Goal: Task Accomplishment & Management: Manage account settings

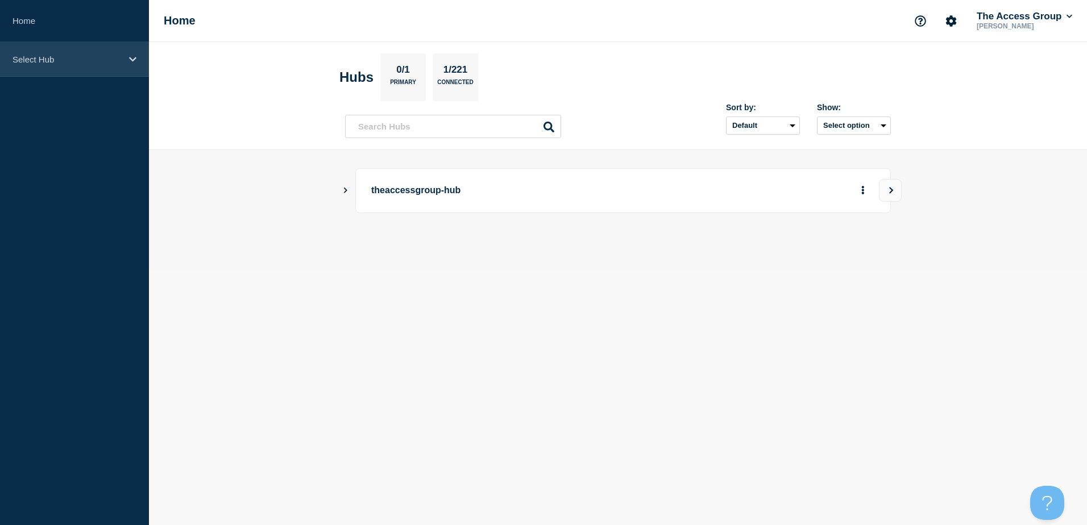
click at [56, 64] on div "Select Hub" at bounding box center [74, 59] width 149 height 35
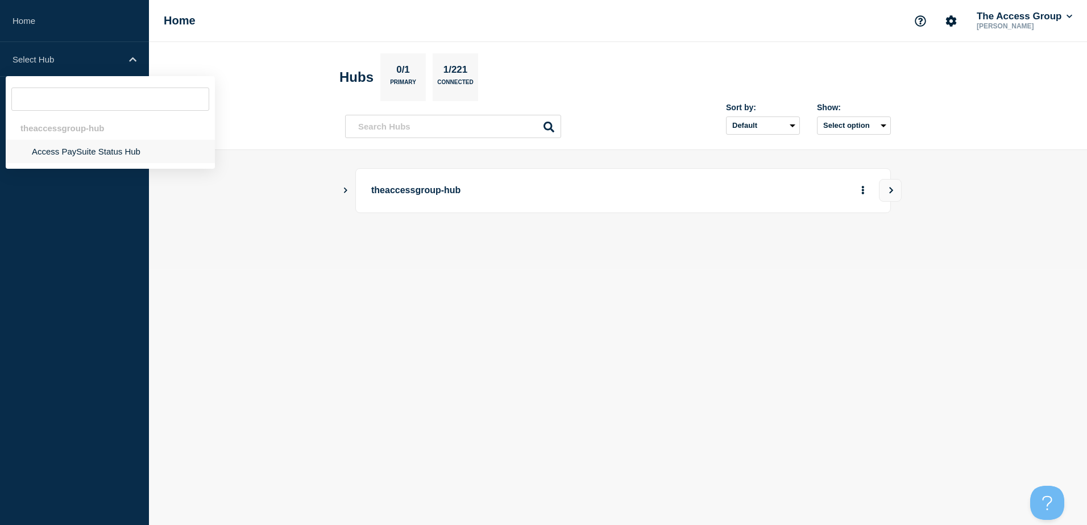
click at [49, 163] on li "Access PaySuite Status Hub" at bounding box center [110, 151] width 209 height 23
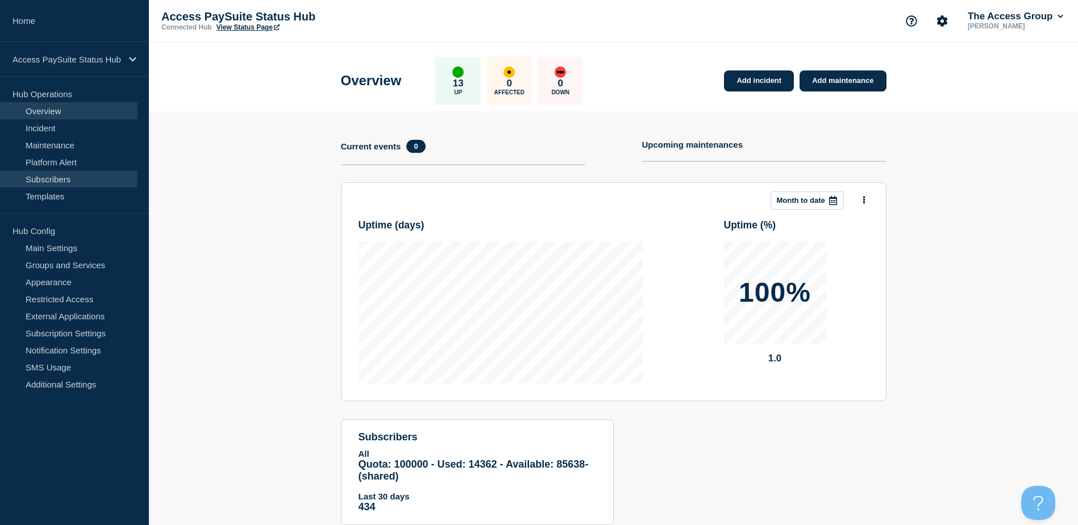
click at [61, 181] on link "Subscribers" at bounding box center [69, 179] width 138 height 17
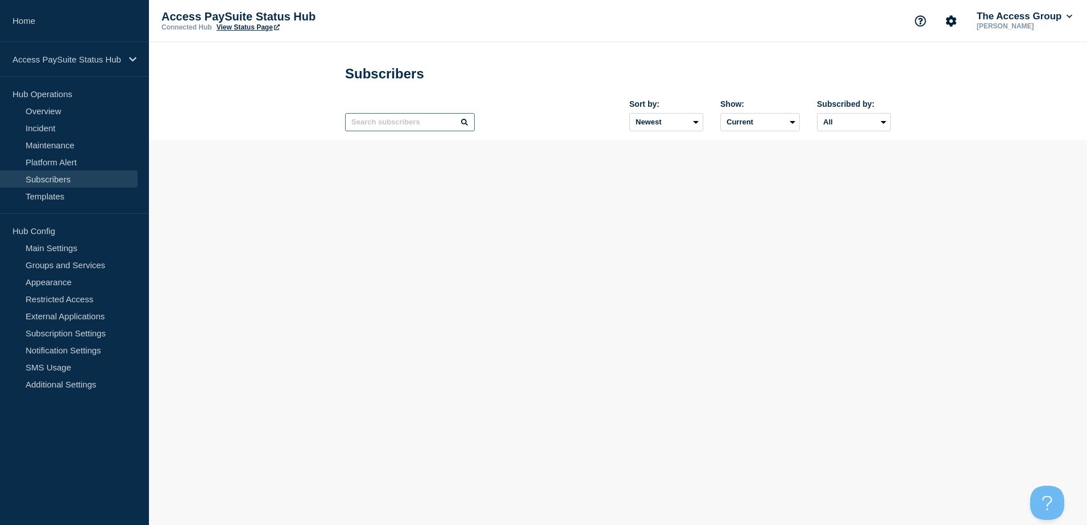
click at [389, 127] on input "text" at bounding box center [410, 122] width 130 height 18
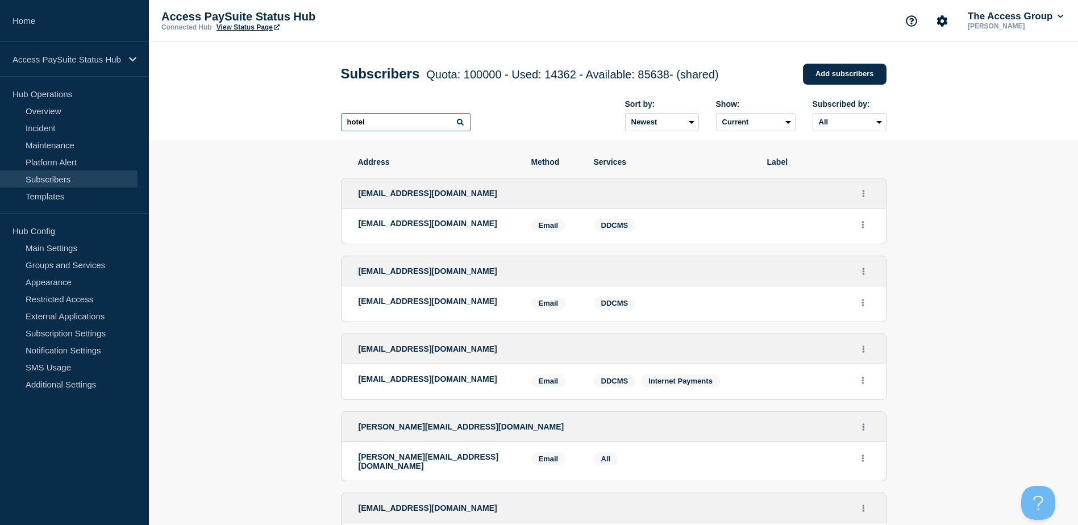
click at [458, 130] on input "hotel" at bounding box center [406, 122] width 130 height 18
click at [463, 122] on icon at bounding box center [460, 122] width 7 height 7
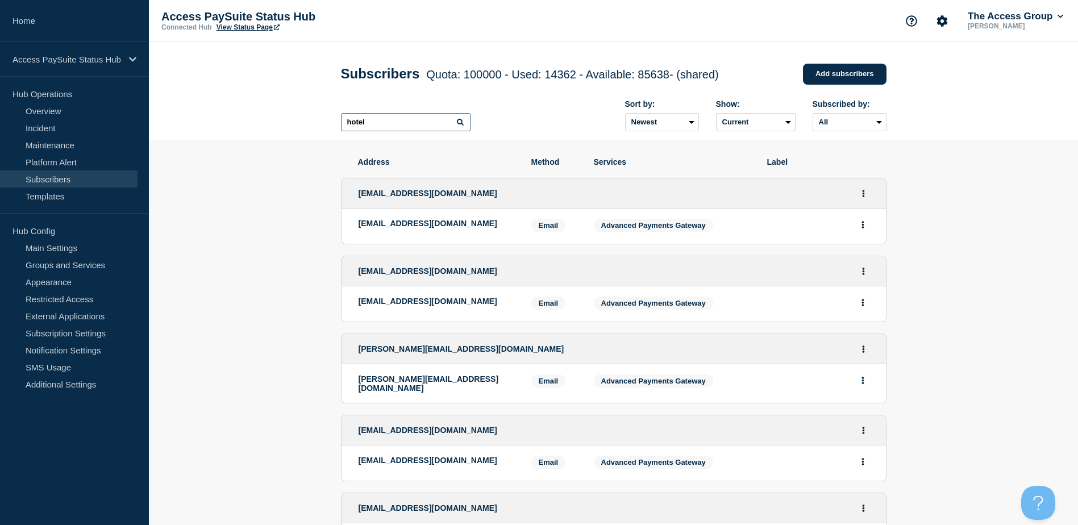
click at [376, 119] on input "hotel" at bounding box center [406, 122] width 130 height 18
type input "hoteld"
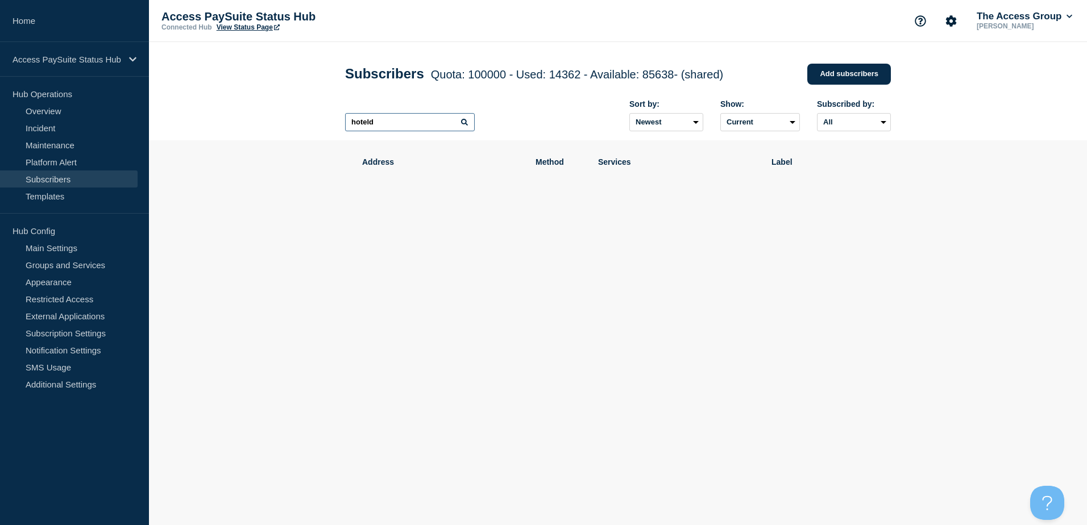
drag, startPoint x: 397, startPoint y: 127, endPoint x: 297, endPoint y: 127, distance: 99.5
click at [297, 127] on header "Subscribers Quota: 100000 - Used: 14362 - Available: 85638 - (shared) Quota Use…" at bounding box center [618, 91] width 938 height 98
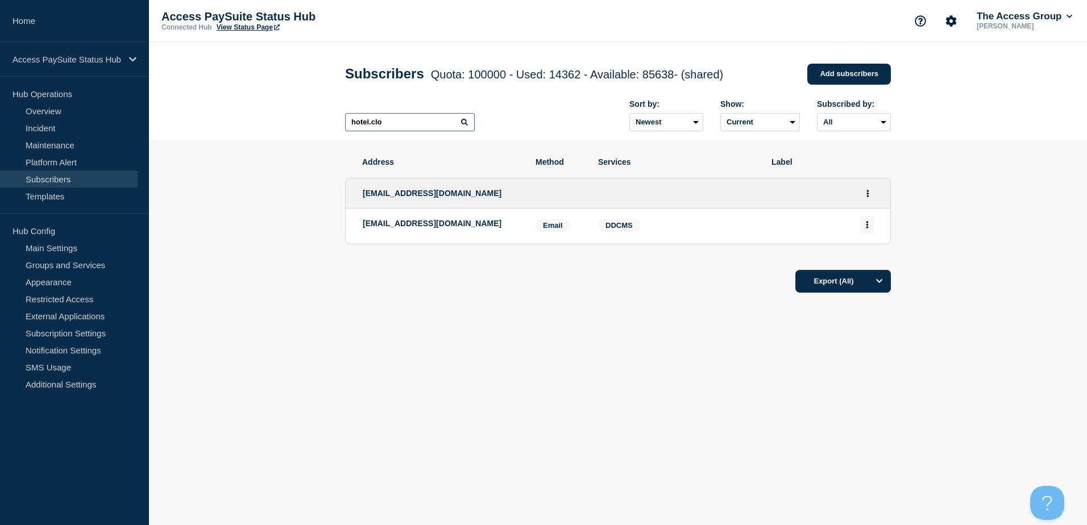
type input "hotel.clo"
click at [870, 229] on button "Actions" at bounding box center [867, 225] width 14 height 18
click at [873, 257] on button "Delete" at bounding box center [868, 257] width 22 height 9
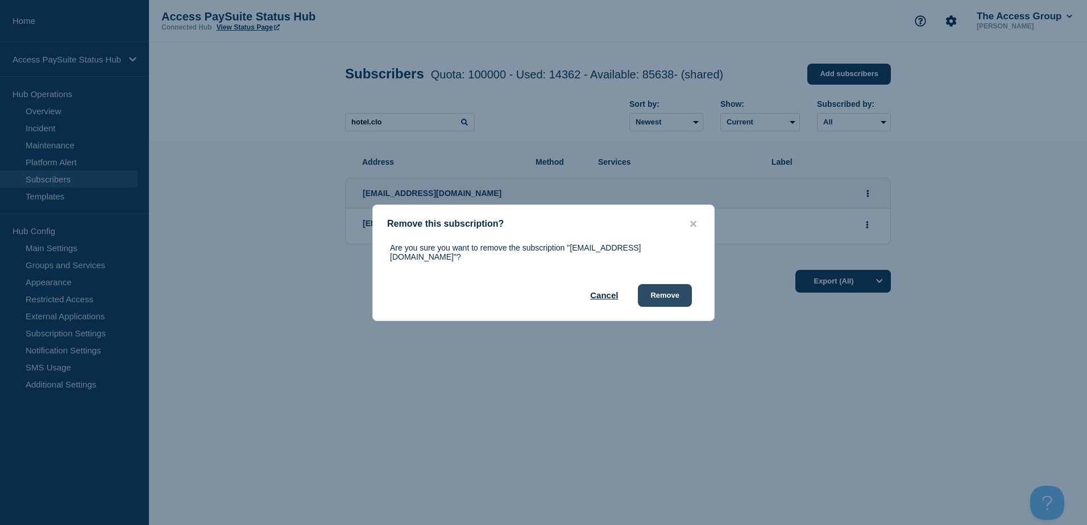
click at [672, 293] on button "Remove" at bounding box center [665, 295] width 54 height 23
